Goal: Information Seeking & Learning: Learn about a topic

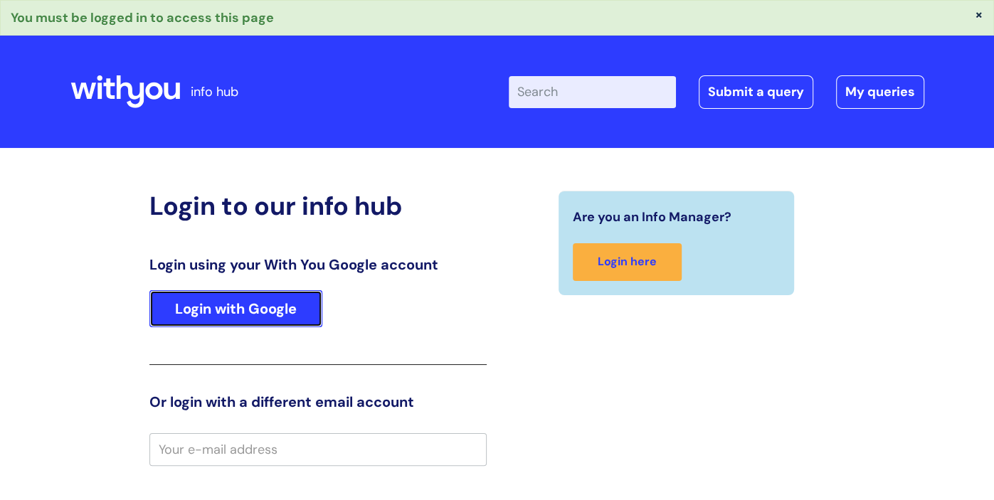
click at [230, 308] on link "Login with Google" at bounding box center [235, 308] width 173 height 37
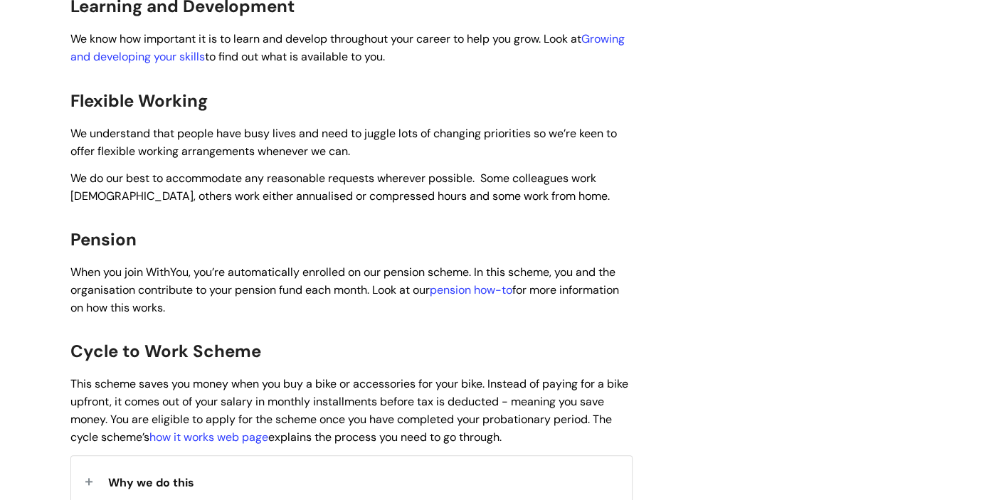
scroll to position [968, 0]
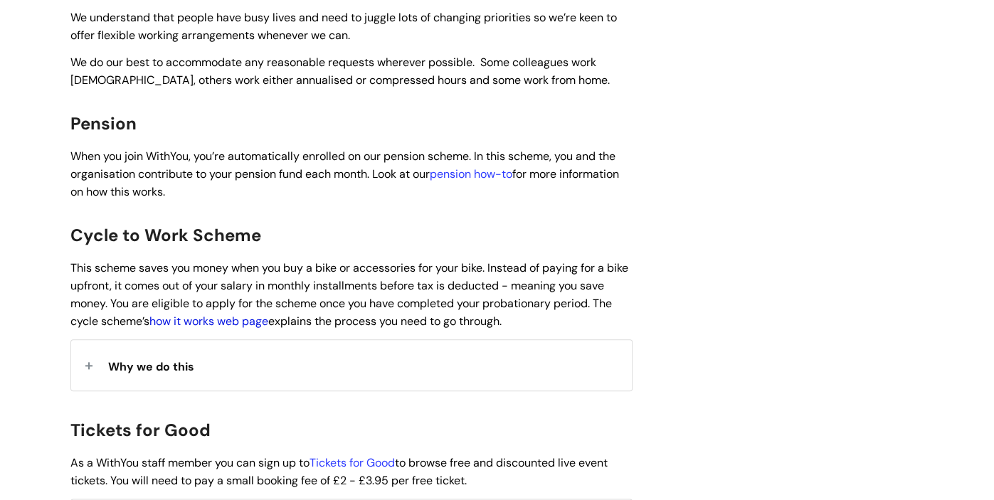
click at [256, 314] on link "how it works web page" at bounding box center [208, 321] width 119 height 15
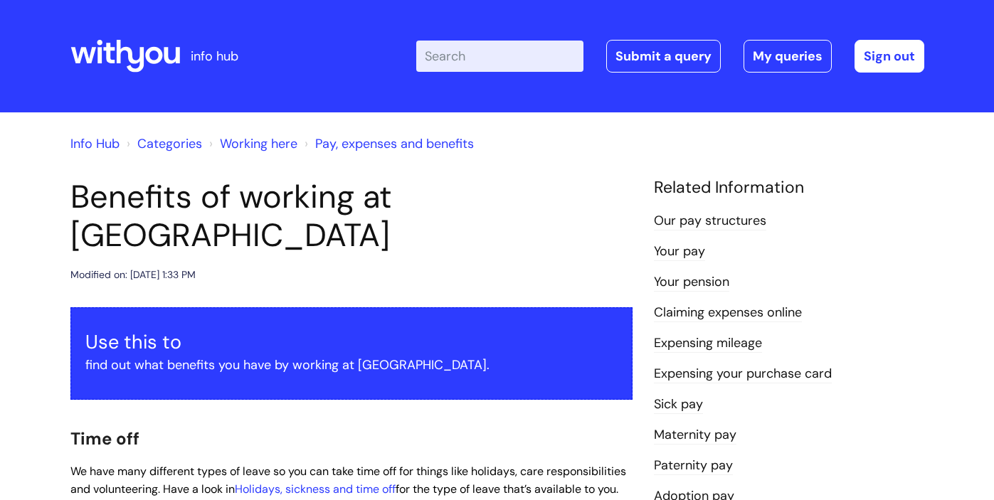
scroll to position [1360, 0]
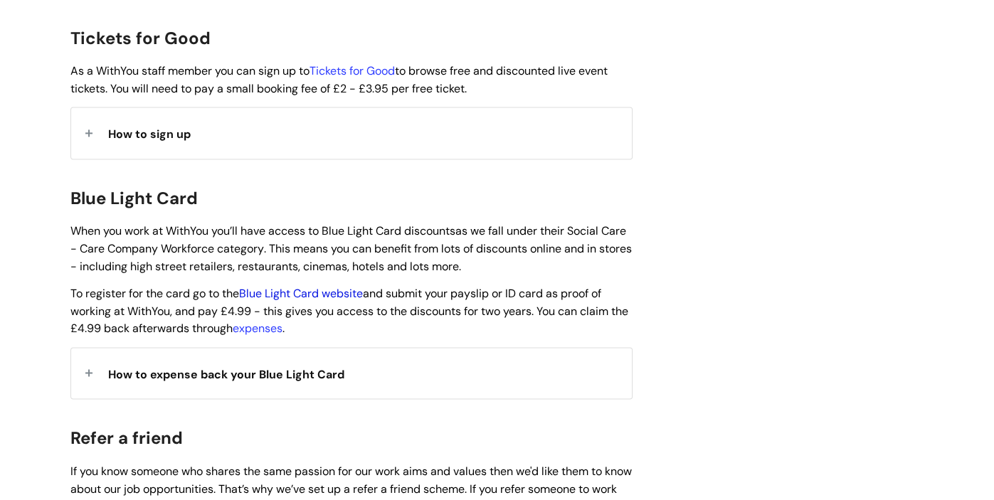
click at [334, 286] on link "Blue Light Card website" at bounding box center [301, 293] width 124 height 15
